Goal: Task Accomplishment & Management: Use online tool/utility

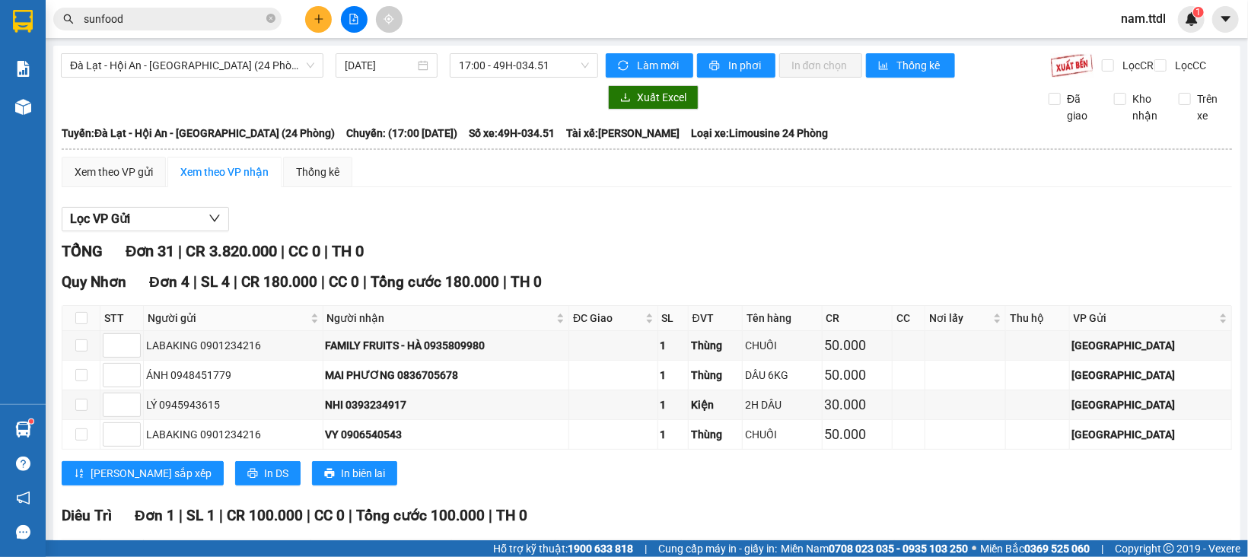
scroll to position [1267, 0]
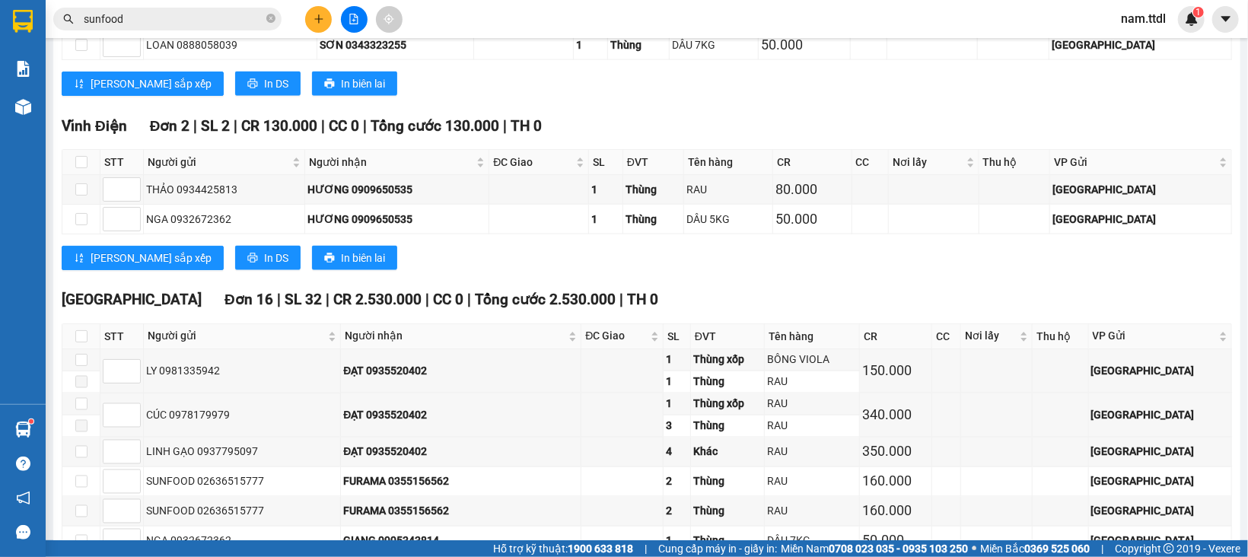
click at [184, 14] on input "sunfood" at bounding box center [174, 19] width 180 height 17
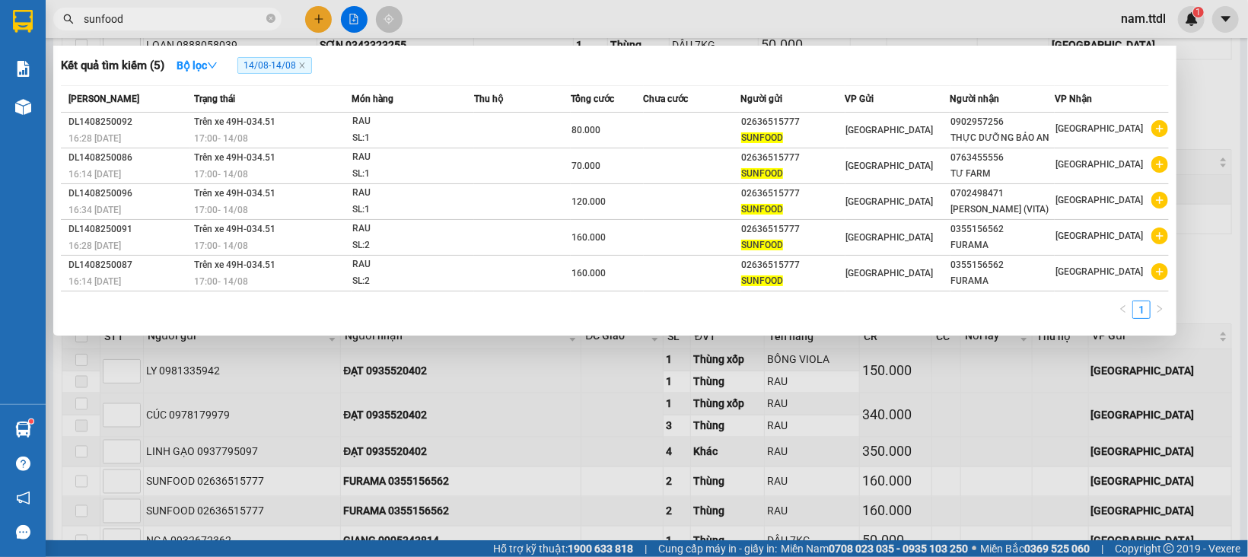
click at [184, 14] on input "sunfood" at bounding box center [174, 19] width 180 height 17
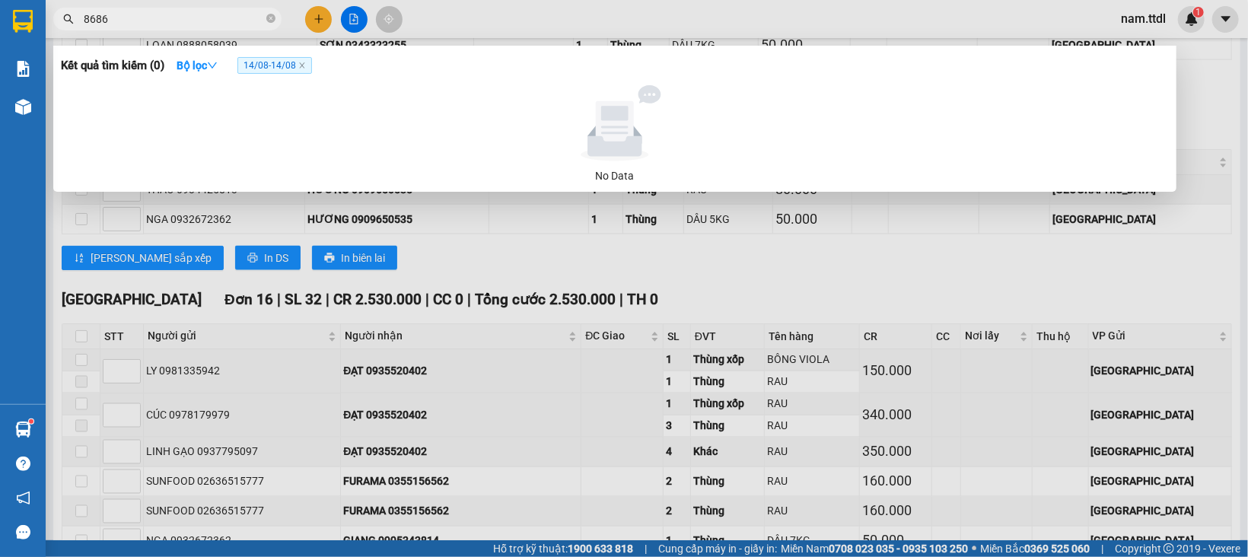
type input "8686"
click at [309, 65] on span "14/08 - 14/08" at bounding box center [274, 65] width 75 height 17
click at [302, 62] on icon "close" at bounding box center [302, 66] width 8 height 8
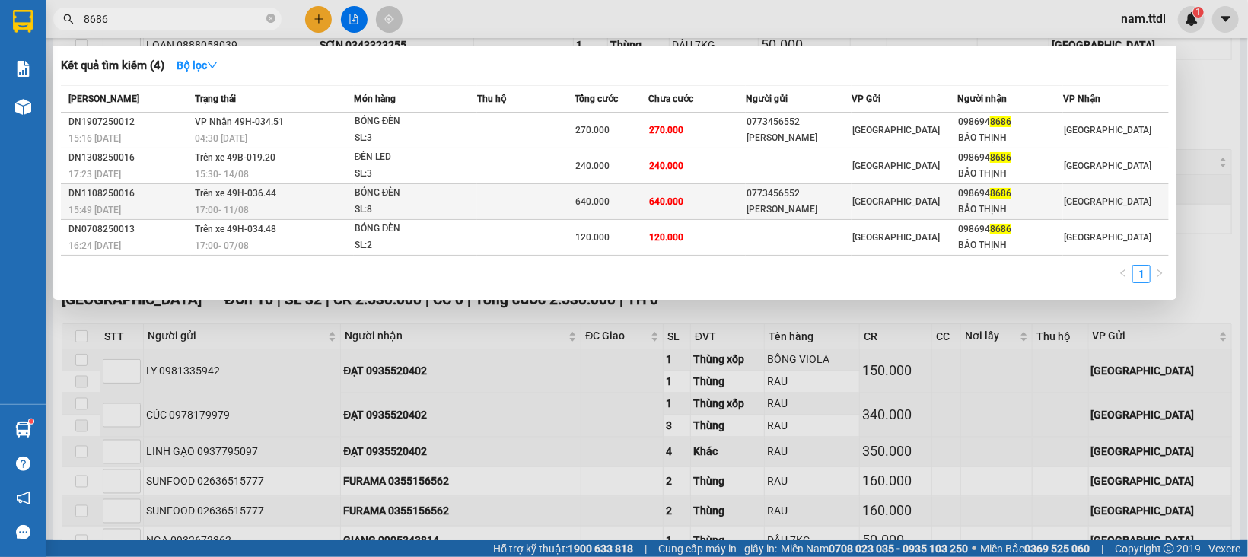
click at [501, 205] on td at bounding box center [525, 202] width 97 height 36
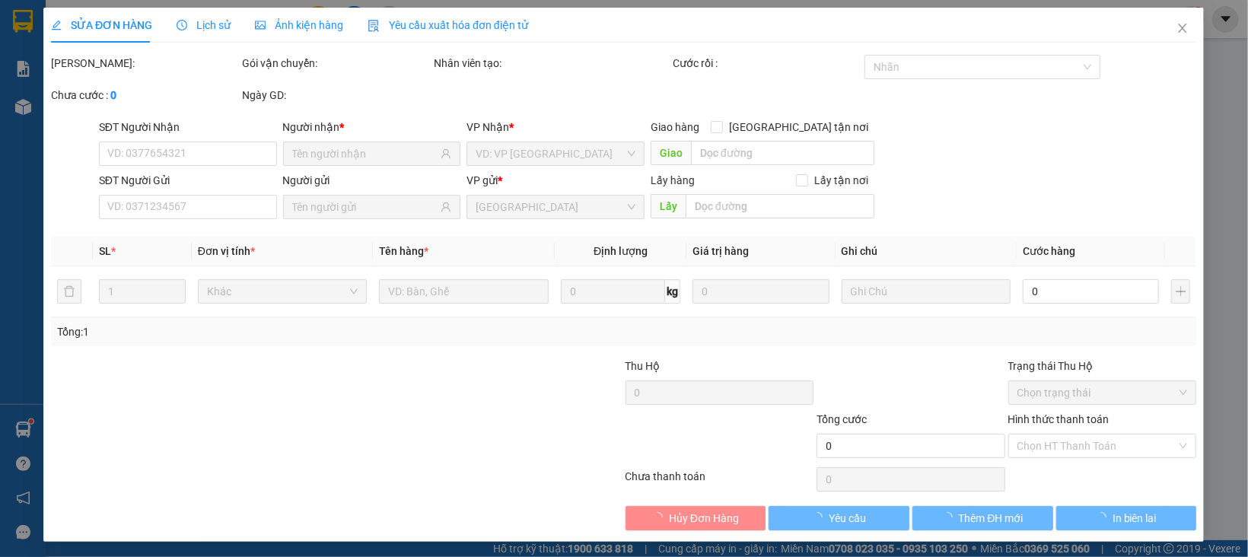
type input "0986948686"
type input "BẢO THỊNH"
type input "0773456552"
type input "[PERSON_NAME]"
type input "640.000"
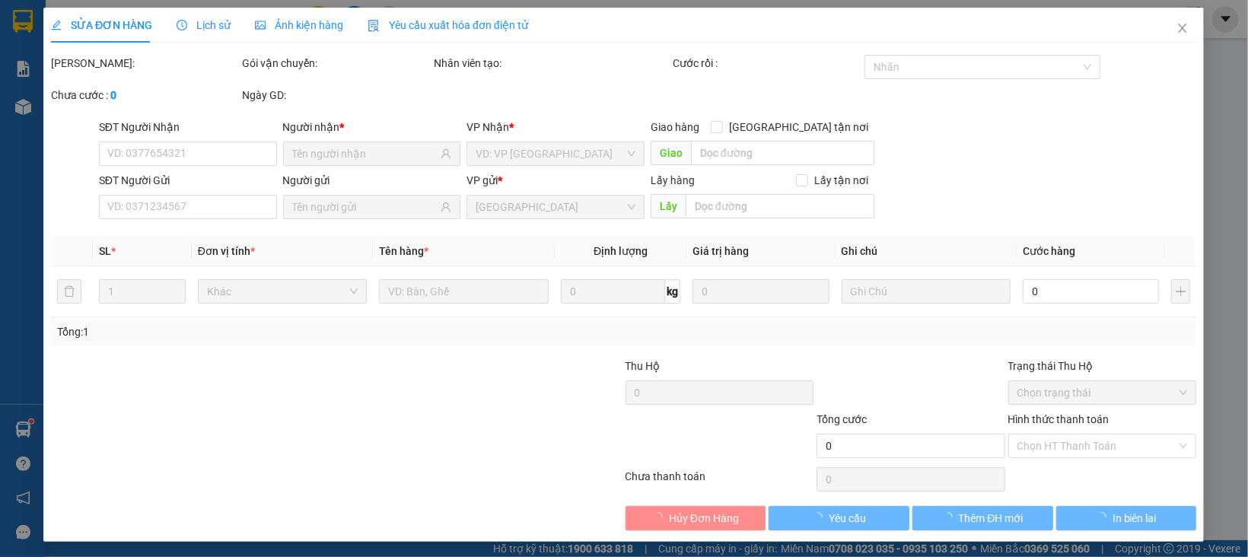
type input "640.000"
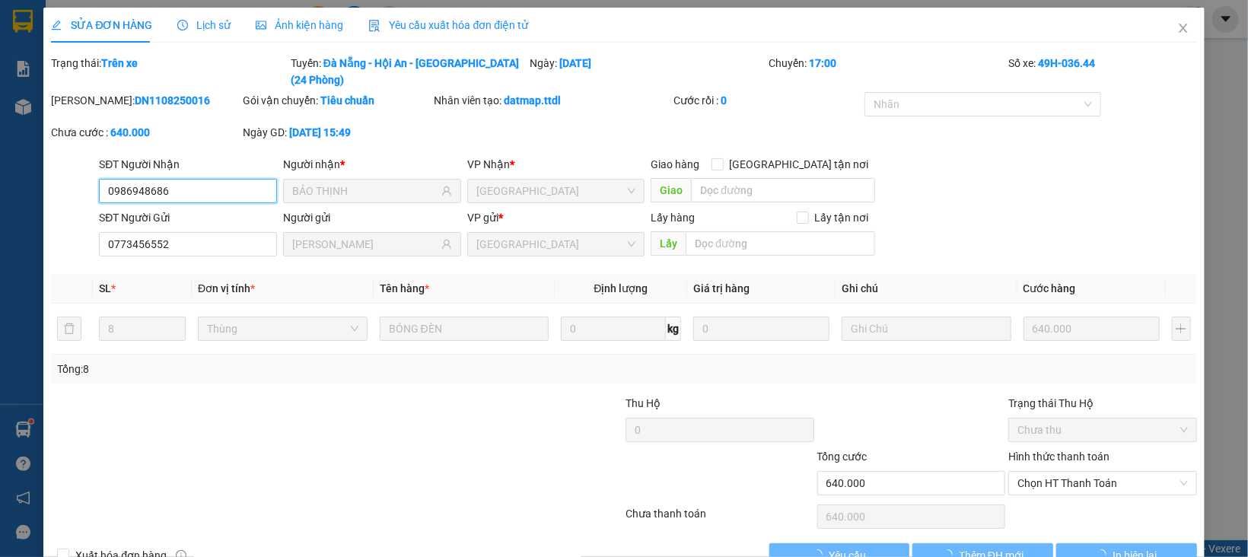
scroll to position [24, 0]
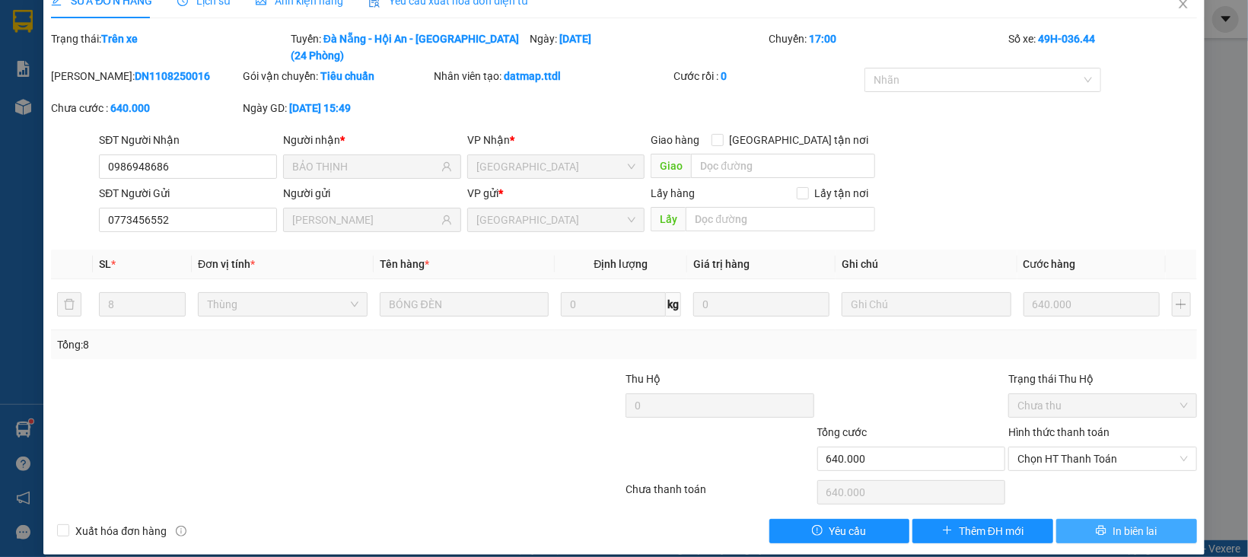
click at [1149, 519] on button "In biên lai" at bounding box center [1126, 531] width 141 height 24
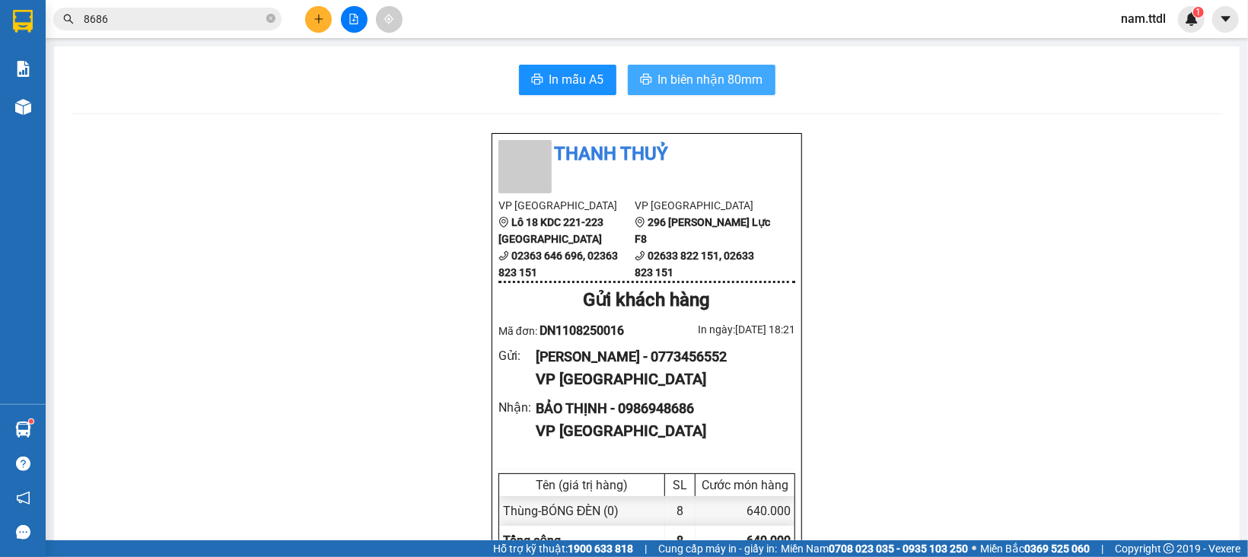
click at [641, 86] on span "printer" at bounding box center [646, 80] width 12 height 14
